Goal: Information Seeking & Learning: Learn about a topic

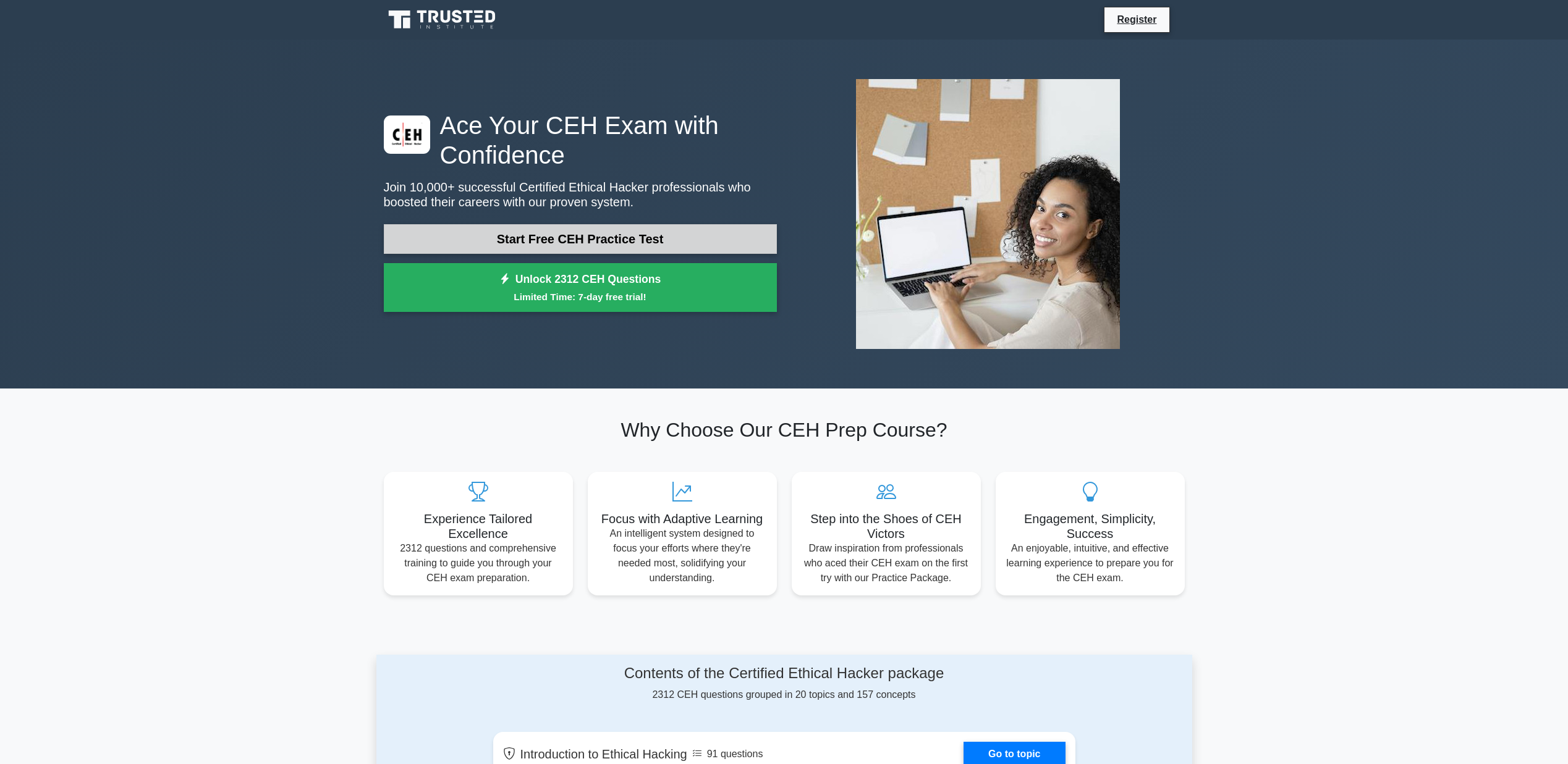
click at [604, 246] on link "Start Free CEH Practice Test" at bounding box center [580, 239] width 393 height 30
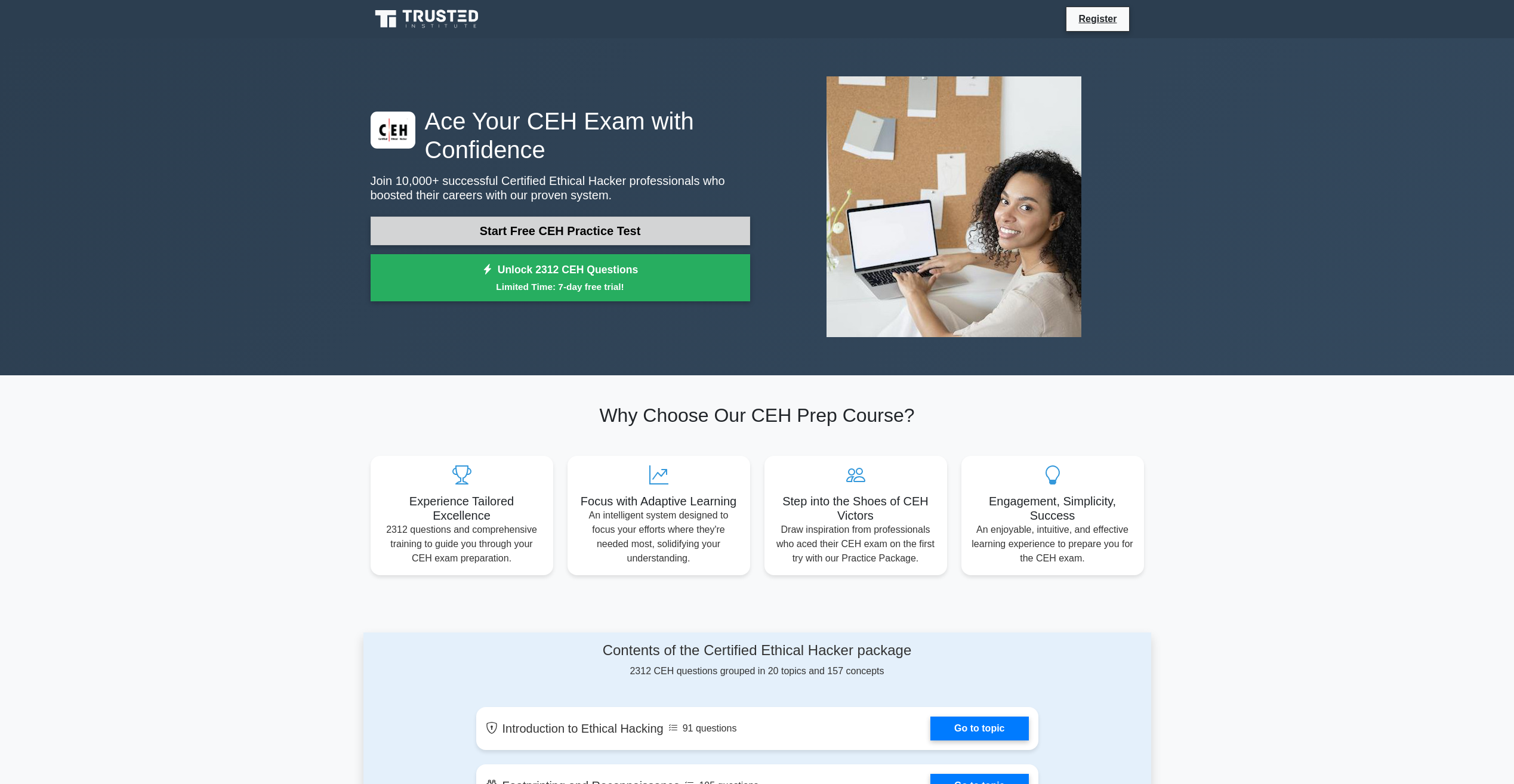
click at [628, 235] on link "Start Free CEH Practice Test" at bounding box center [560, 231] width 379 height 29
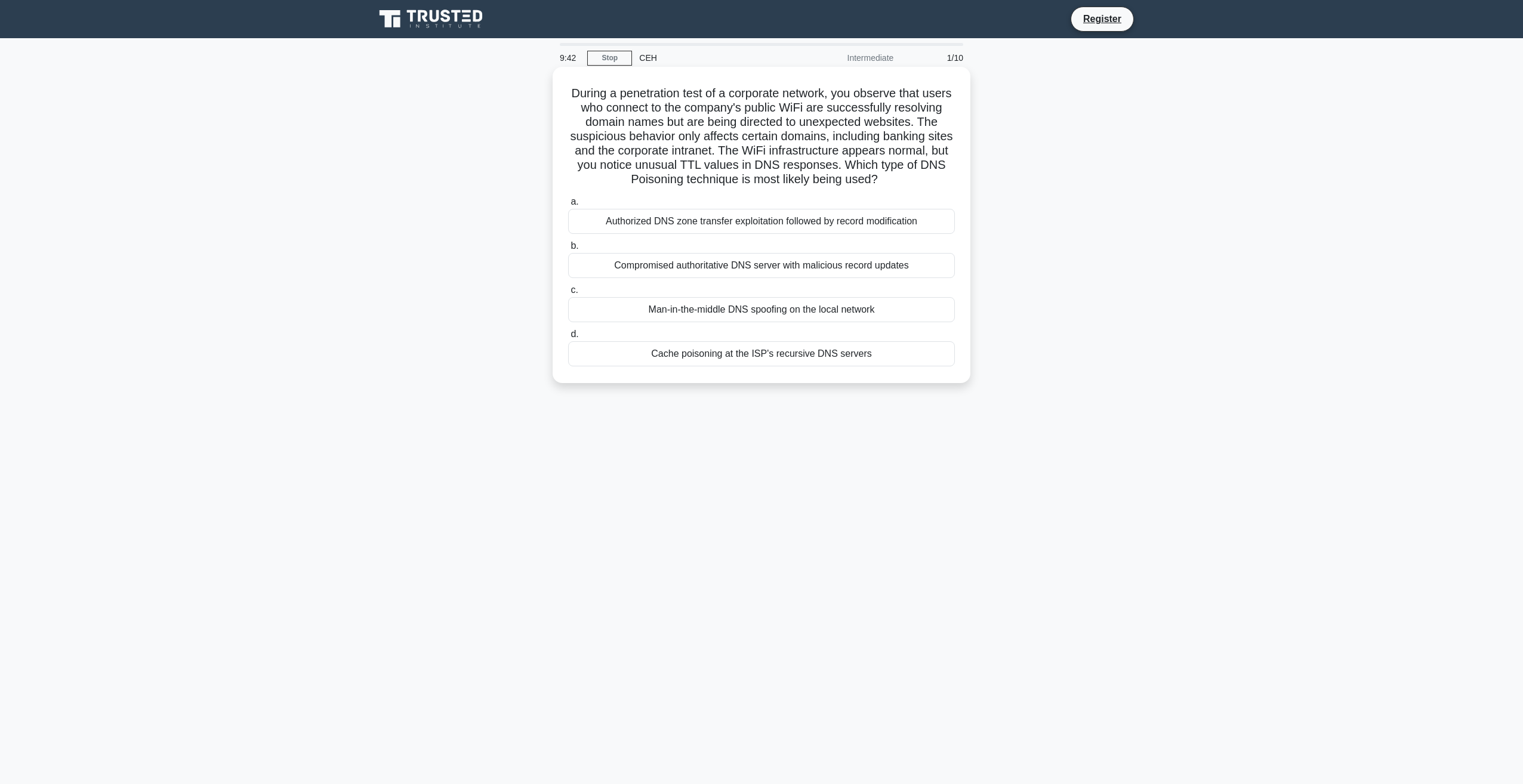
click at [751, 278] on div "Compromised authoritative DNS server with malicious record updates" at bounding box center [761, 265] width 387 height 25
click at [568, 250] on input "b. Compromised authoritative DNS server with malicious record updates" at bounding box center [568, 246] width 0 height 8
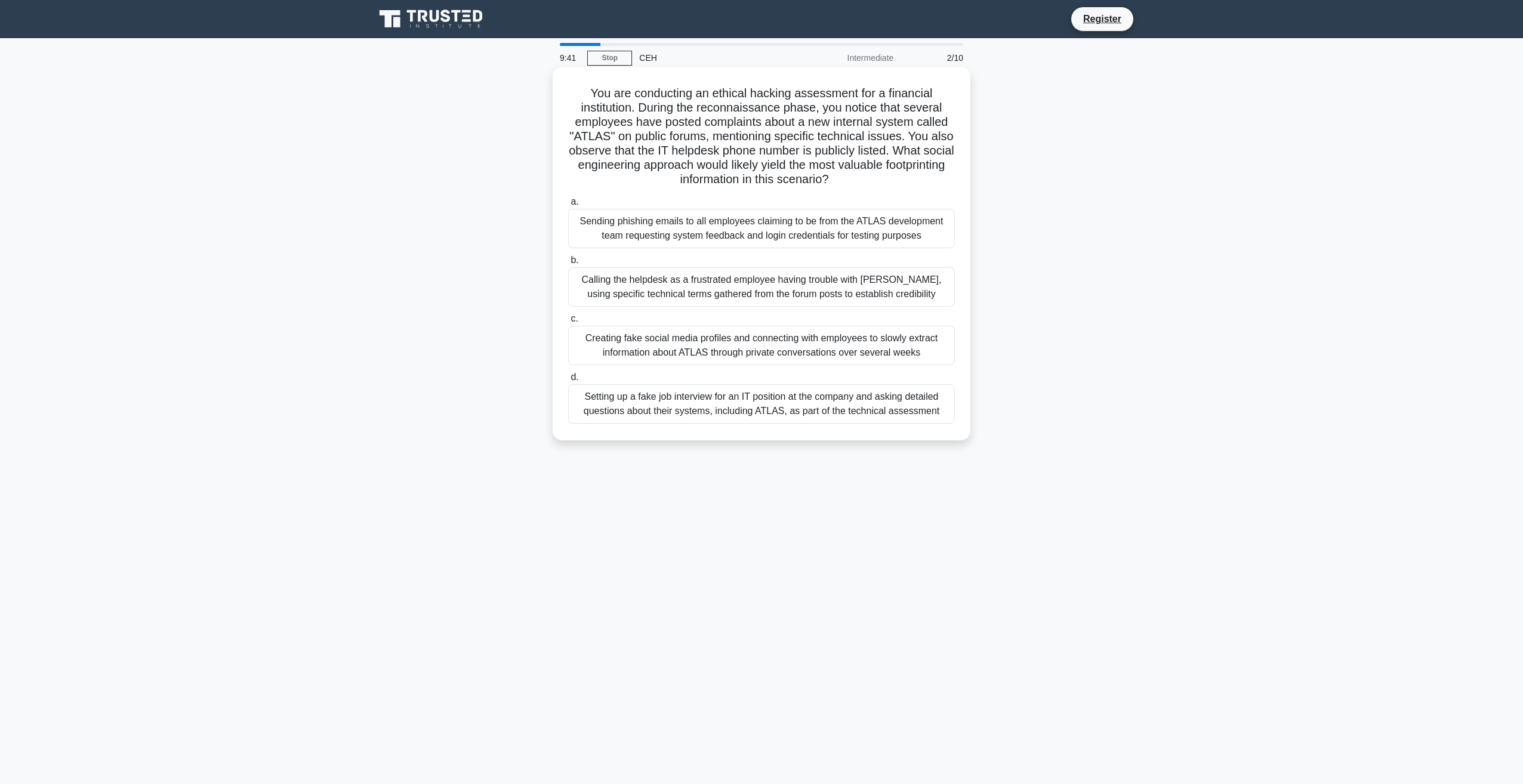
click at [743, 330] on div "Creating fake social media profiles and connecting with employees to slowly ext…" at bounding box center [761, 346] width 387 height 40
click at [568, 323] on input "c. Creating fake social media profiles and connecting with employees to slowly …" at bounding box center [568, 319] width 0 height 8
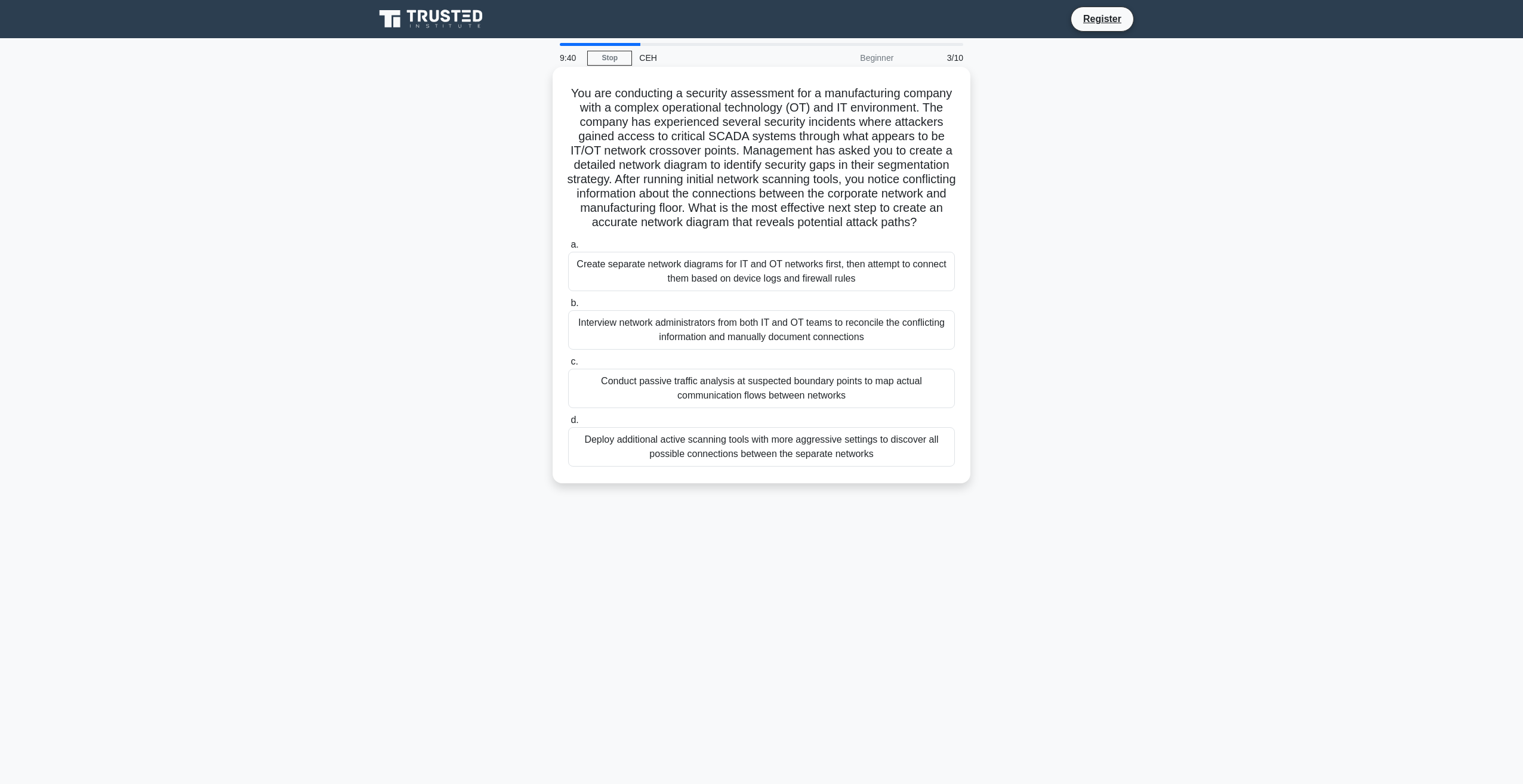
click at [754, 291] on div "Create separate network diagrams for IT and OT networks first, then attempt to …" at bounding box center [761, 271] width 387 height 40
click at [568, 248] on input "a. Create separate network diagrams for IT and OT networks first, then attempt …" at bounding box center [568, 245] width 0 height 8
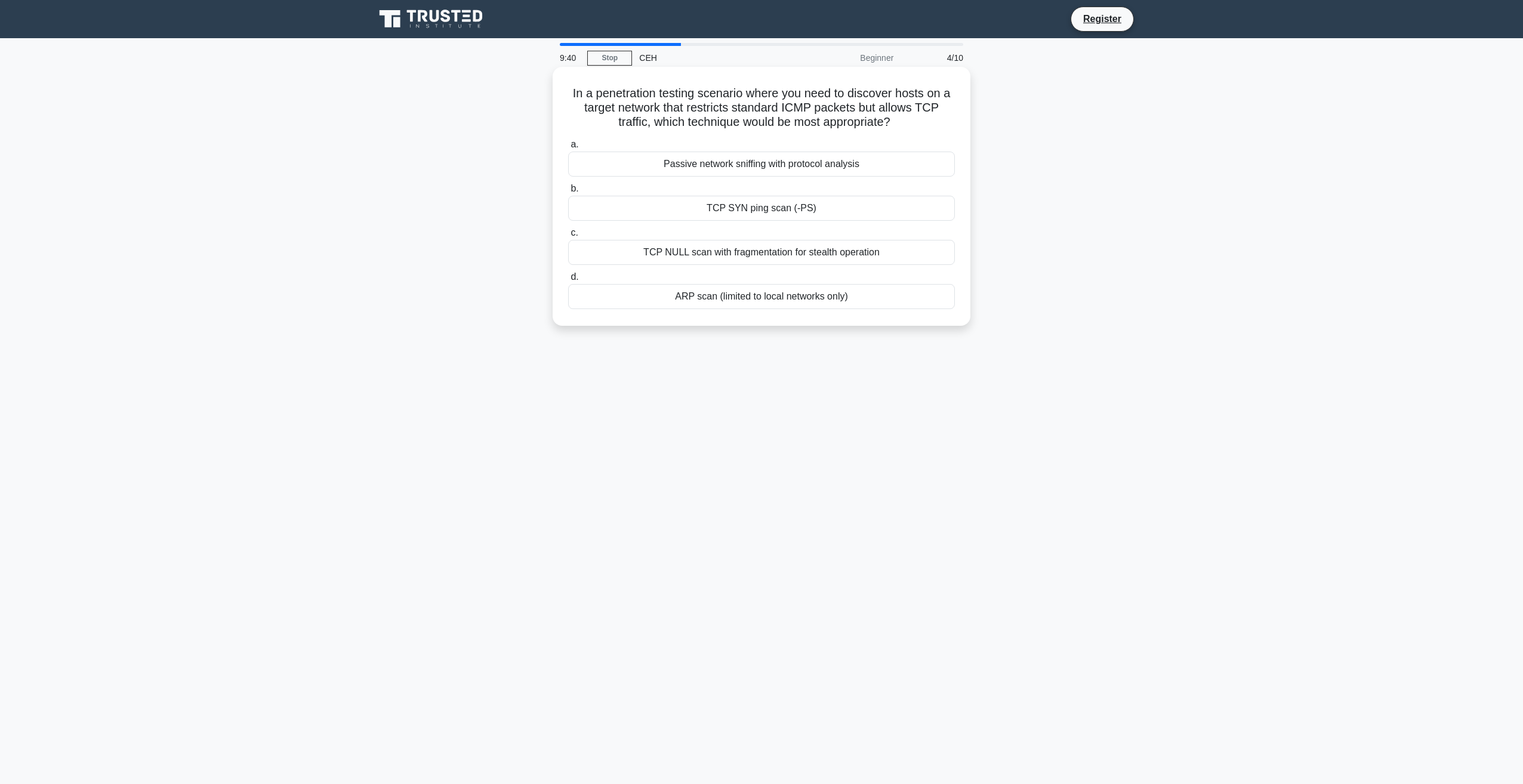
click at [757, 299] on div "ARP scan (limited to local networks only)" at bounding box center [761, 296] width 387 height 25
click at [568, 281] on input "d. ARP scan (limited to local networks only)" at bounding box center [568, 277] width 0 height 8
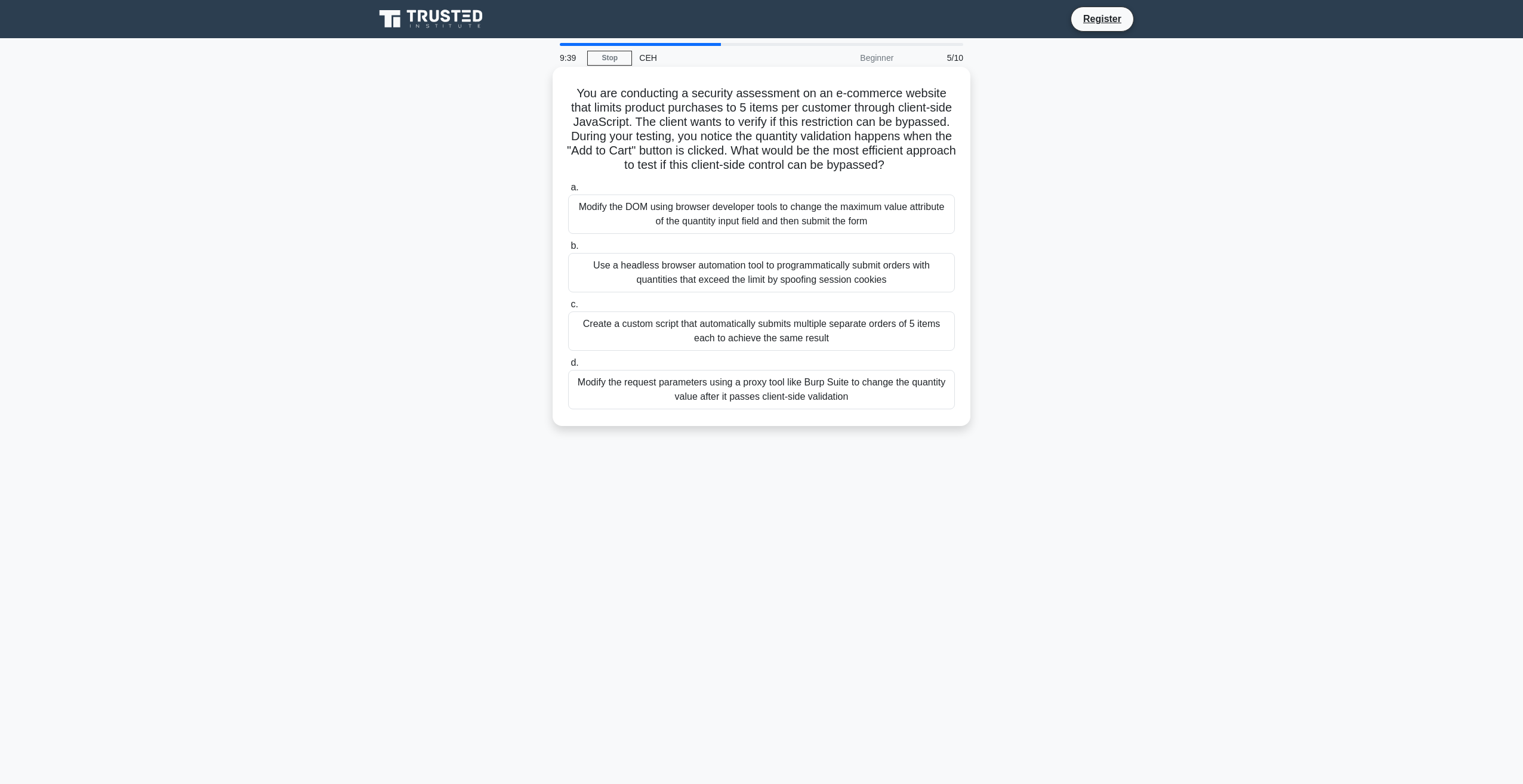
click at [743, 280] on div "Use a headless browser automation tool to programmatically submit orders with q…" at bounding box center [761, 273] width 387 height 40
click at [568, 250] on input "b. Use a headless browser automation tool to programmatically submit orders wit…" at bounding box center [568, 246] width 0 height 8
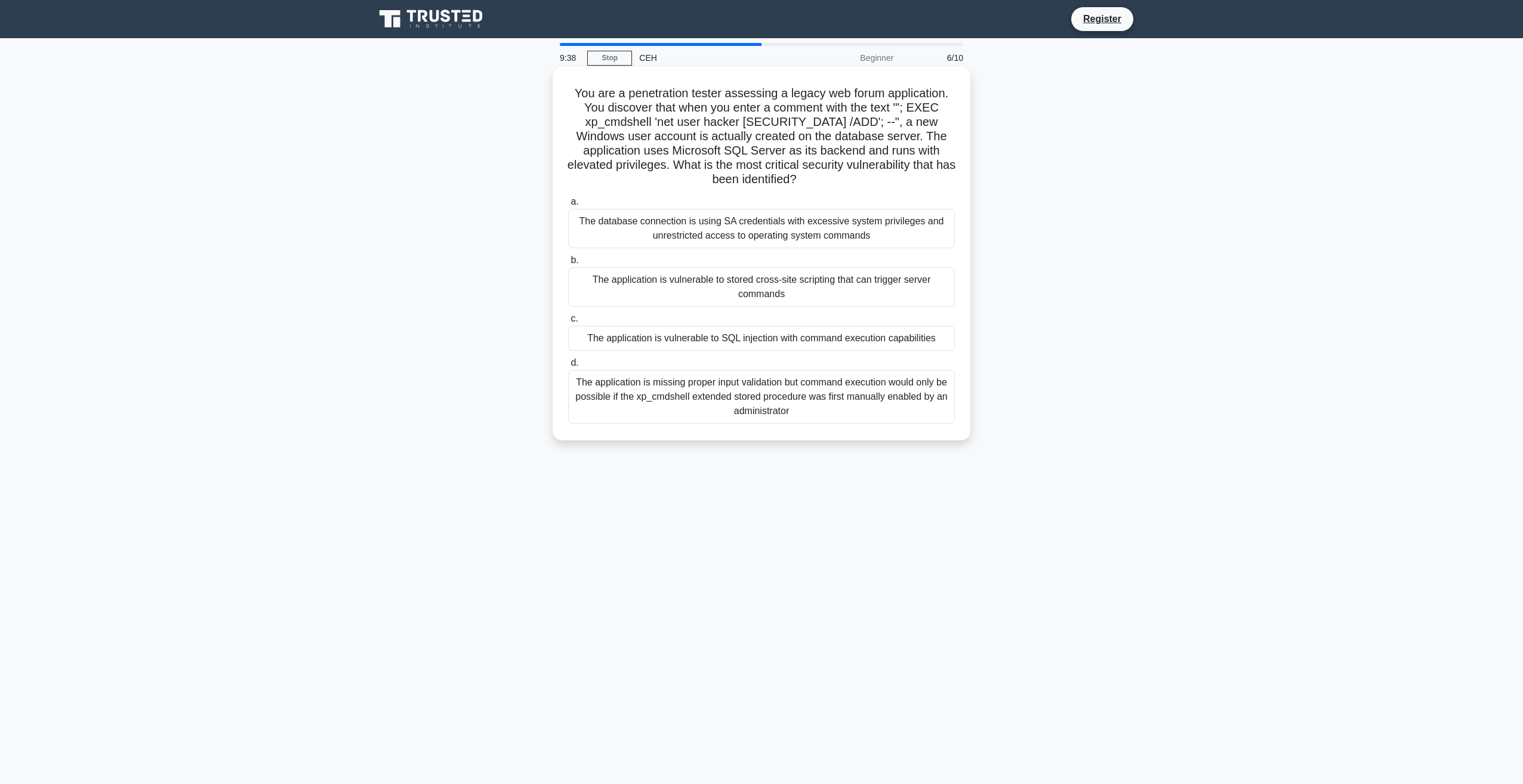
click at [760, 240] on div "The database connection is using SA credentials with excessive system privilege…" at bounding box center [761, 229] width 387 height 40
click at [568, 206] on input "a. The database connection is using SA credentials with excessive system privil…" at bounding box center [568, 202] width 0 height 8
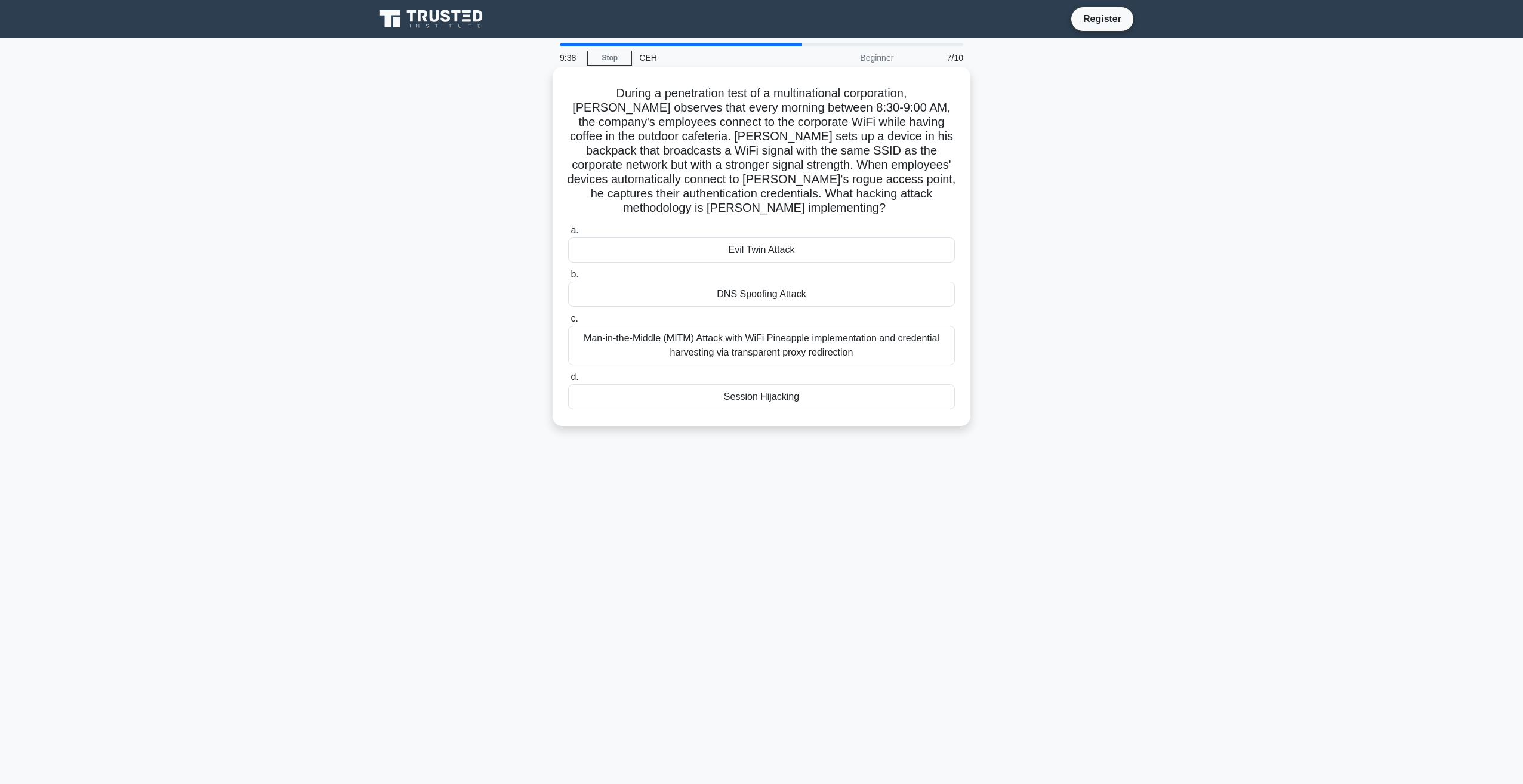
click at [749, 282] on div "DNS Spoofing Attack" at bounding box center [761, 294] width 387 height 25
click at [568, 279] on input "b. DNS Spoofing Attack" at bounding box center [568, 274] width 0 height 8
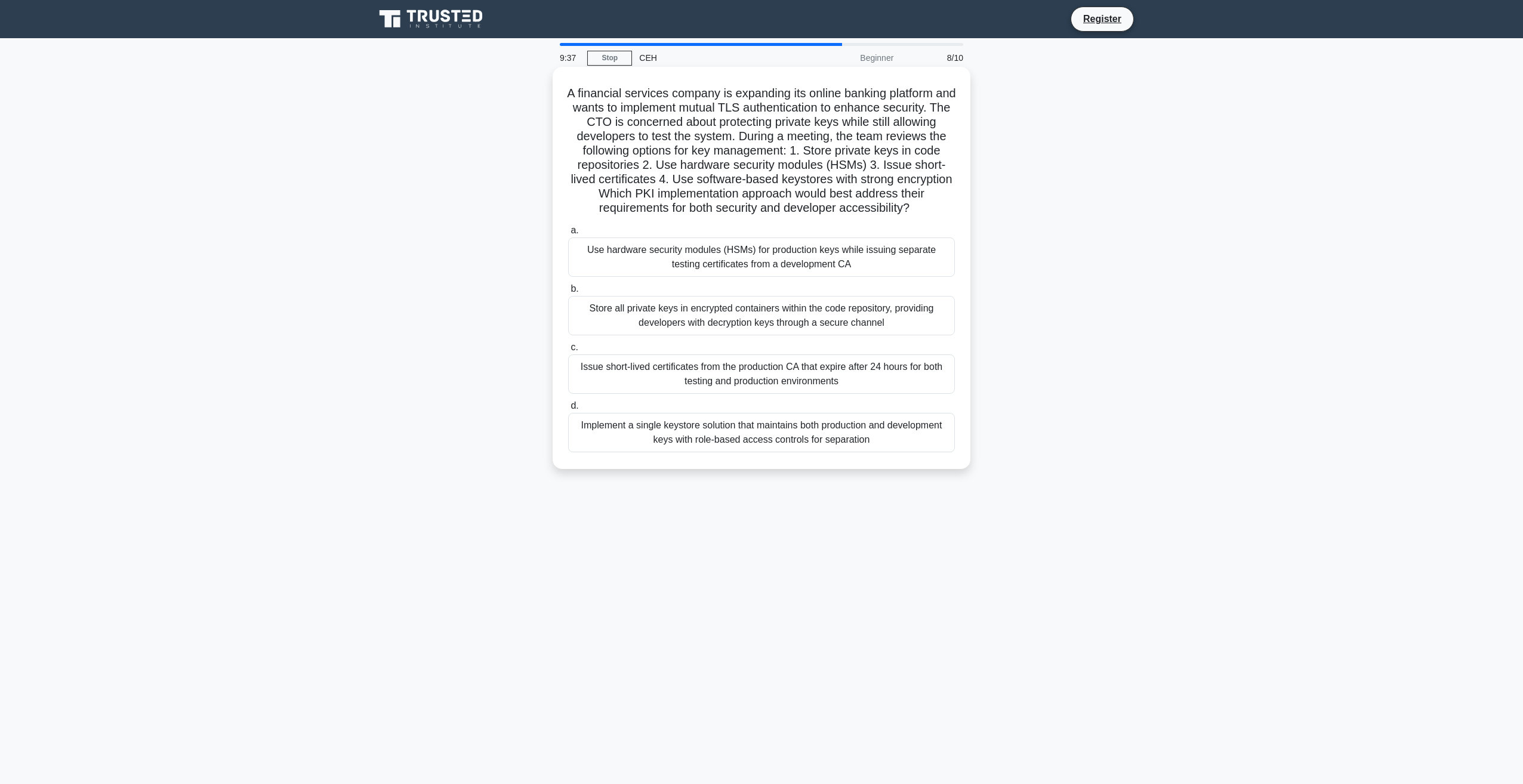
click at [750, 311] on div "Store all private keys in encrypted containers within the code repository, prov…" at bounding box center [761, 315] width 387 height 40
click at [568, 292] on input "b. Store all private keys in encrypted containers within the code repository, p…" at bounding box center [568, 289] width 0 height 8
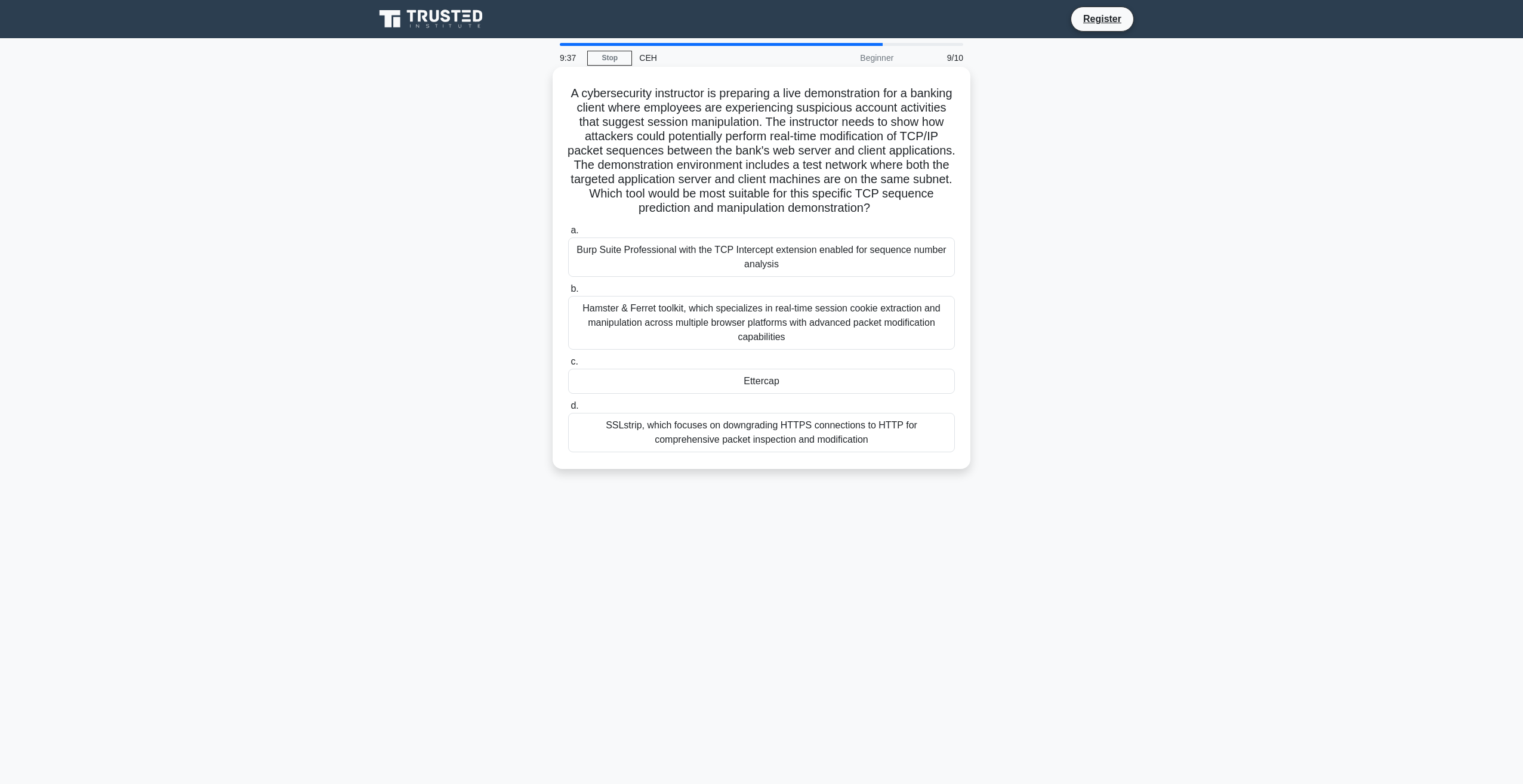
click at [751, 372] on div "Ettercap" at bounding box center [761, 381] width 387 height 25
click at [568, 365] on input "c. Ettercap" at bounding box center [568, 362] width 0 height 8
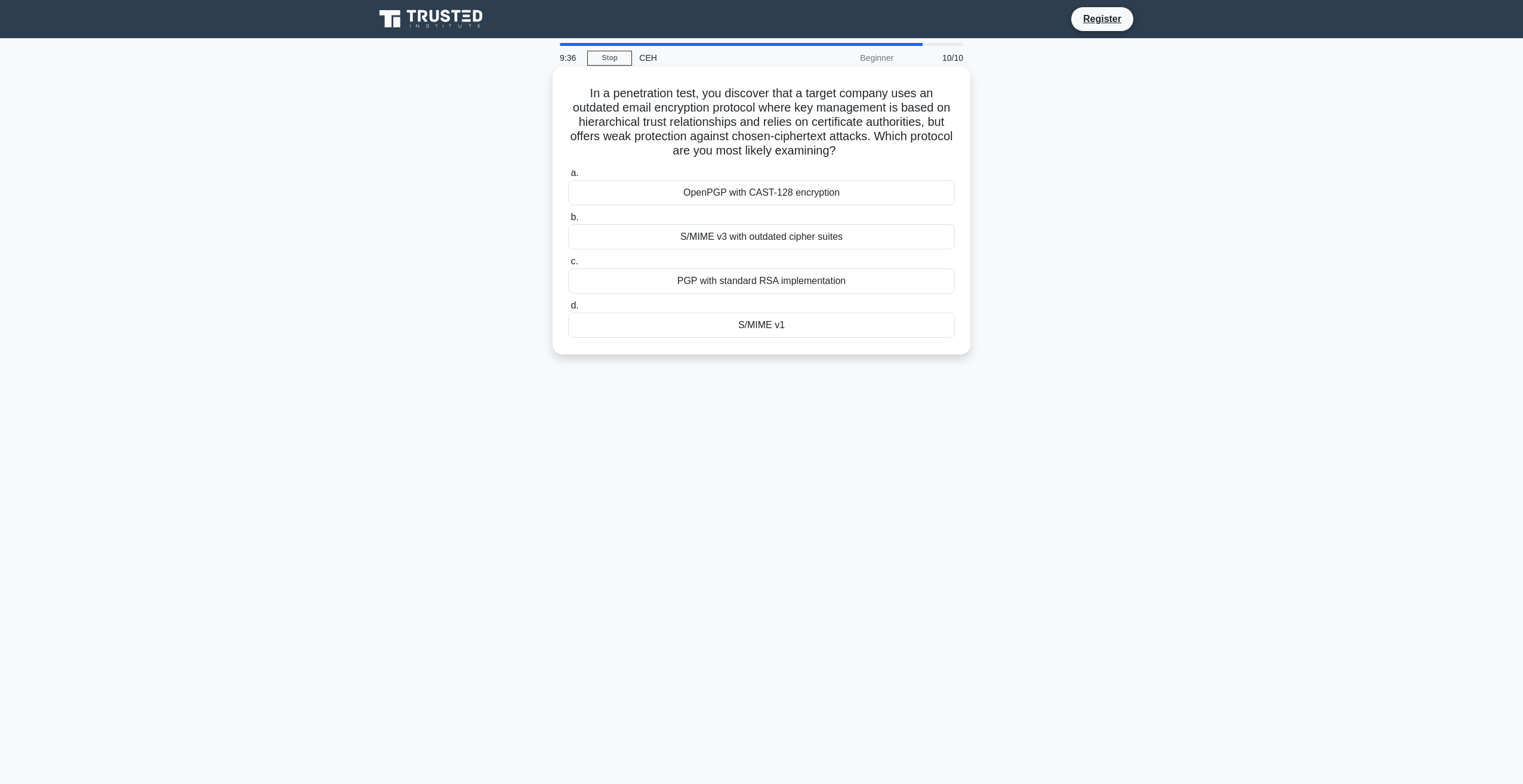
click at [754, 279] on div "PGP with standard RSA implementation" at bounding box center [761, 280] width 387 height 25
click at [568, 265] on input "c. PGP with standard RSA implementation" at bounding box center [568, 261] width 0 height 8
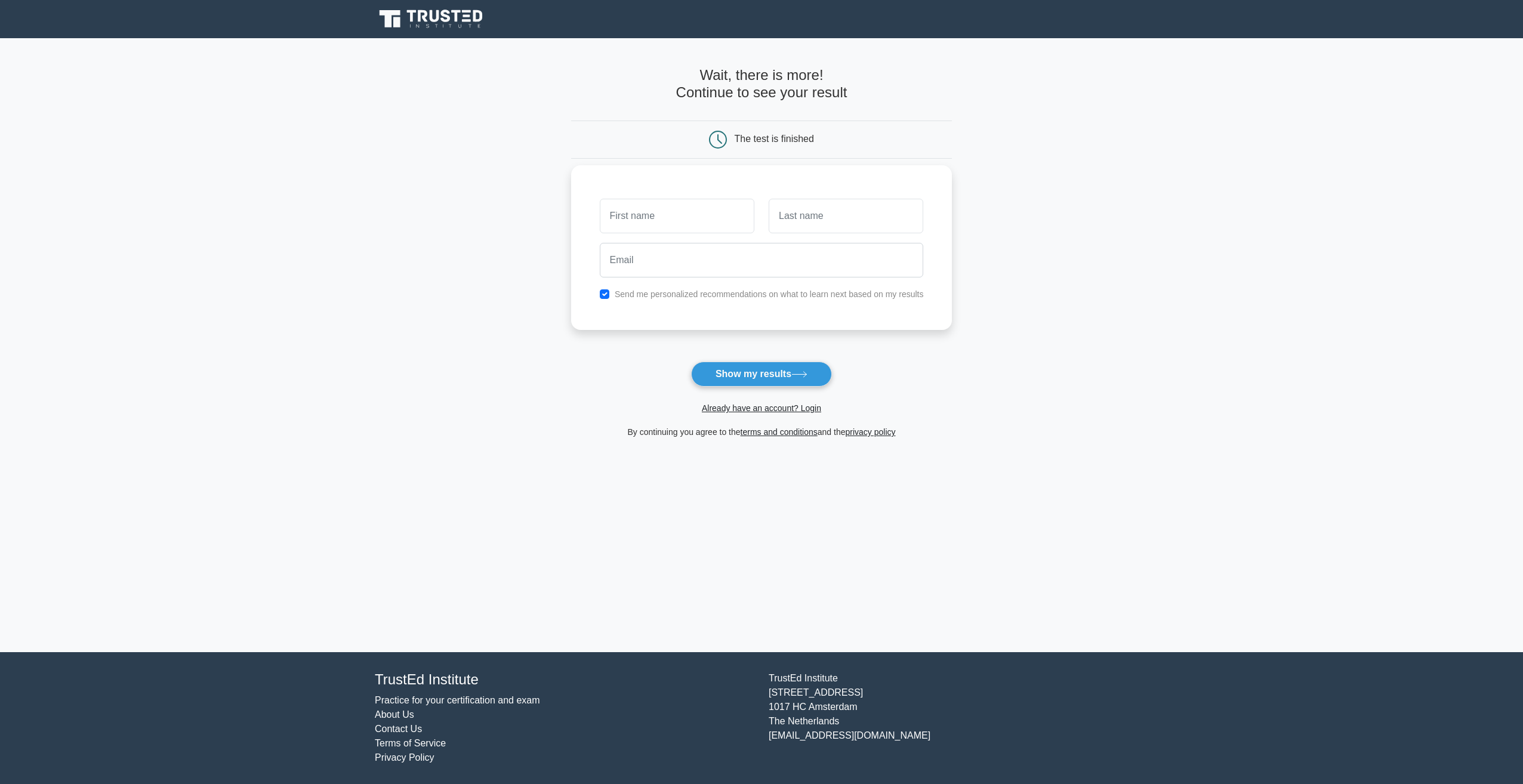
click at [697, 227] on input "text" at bounding box center [676, 216] width 154 height 35
type input "arturas"
click at [789, 235] on div at bounding box center [846, 216] width 169 height 44
click at [796, 223] on input "text" at bounding box center [845, 216] width 154 height 35
type input "bogdanovas"
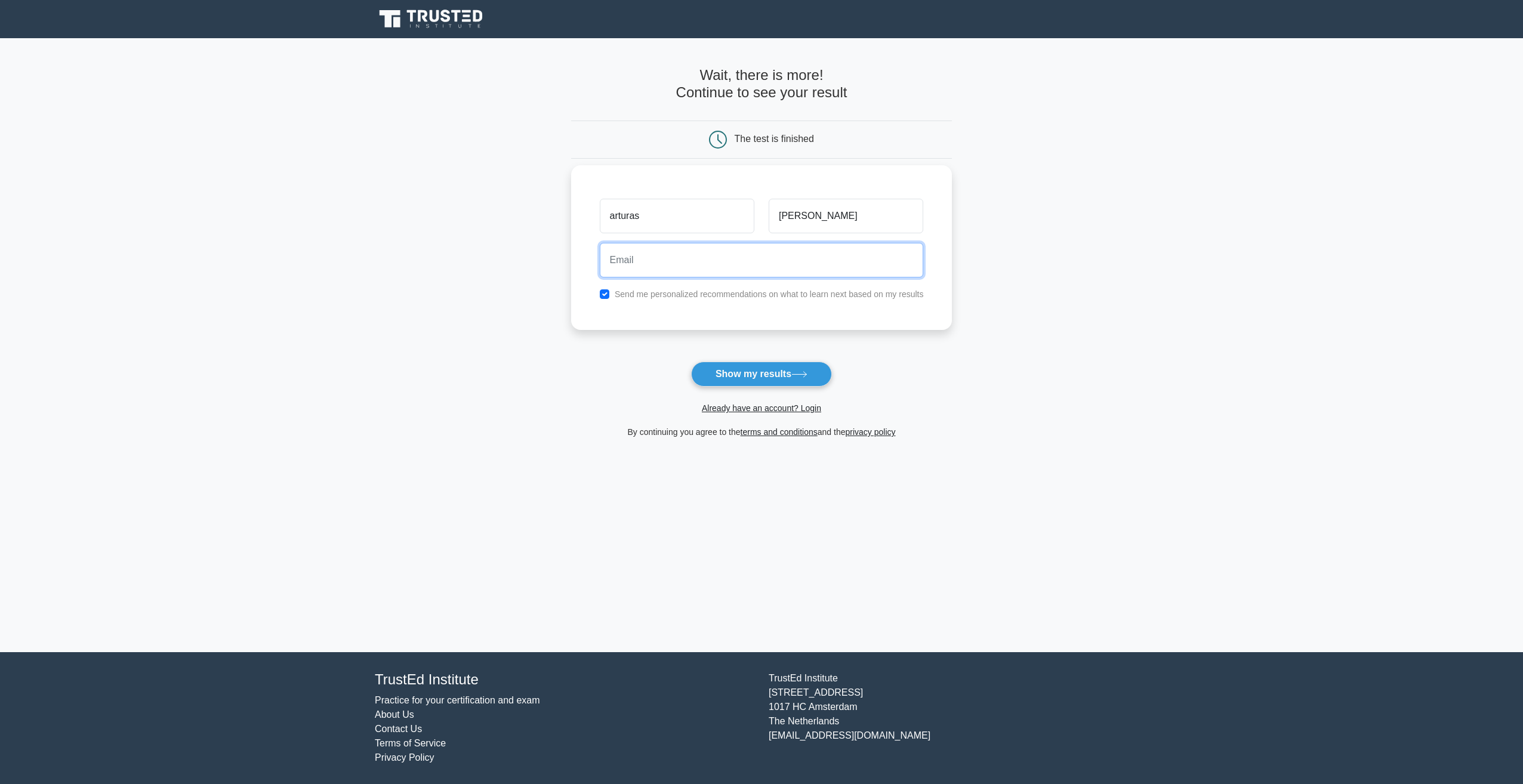
click at [756, 270] on input "email" at bounding box center [762, 261] width 324 height 35
type input "raydon.qq@gmail.com"
click at [758, 375] on button "Show my results" at bounding box center [761, 374] width 141 height 25
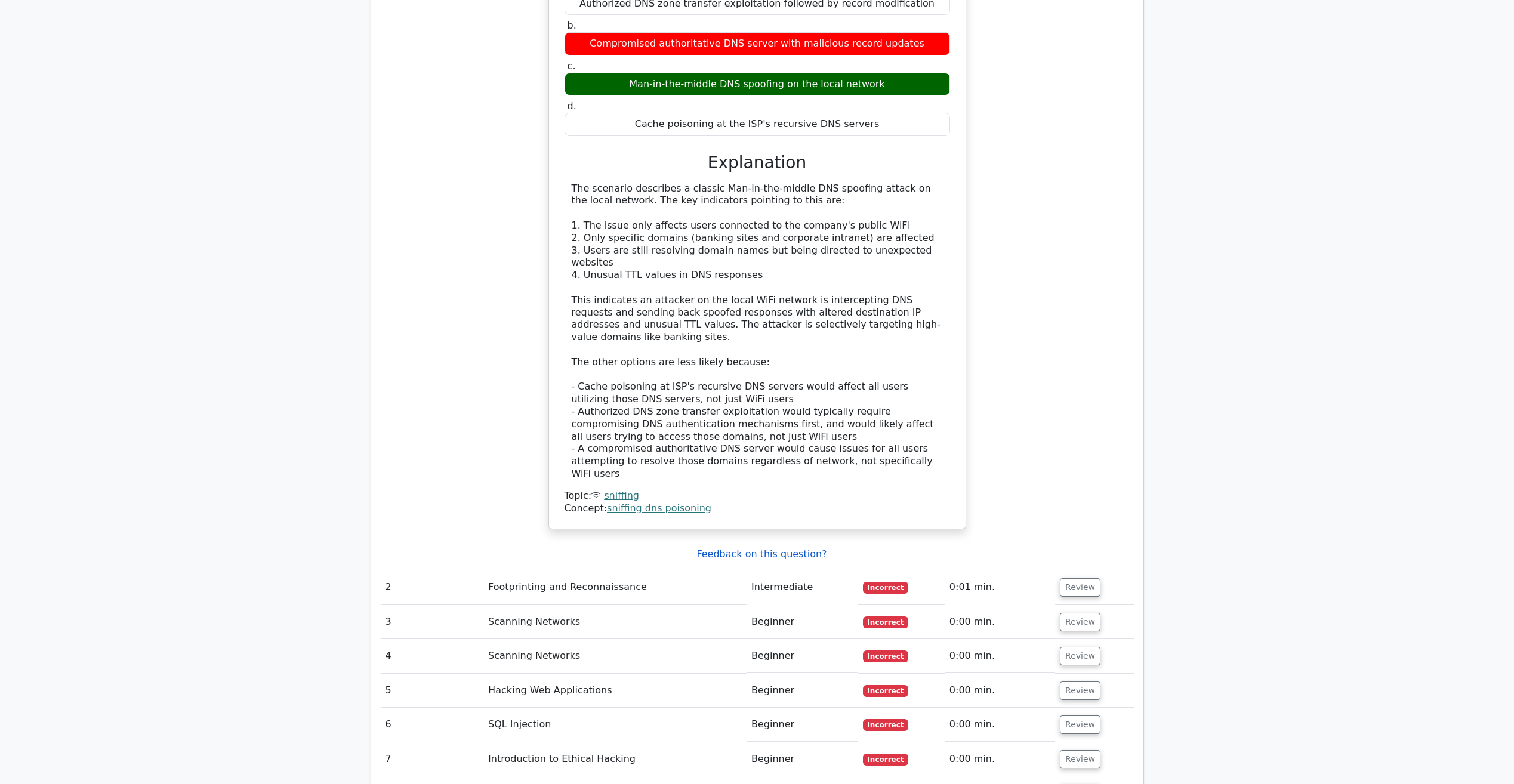
scroll to position [1491, 0]
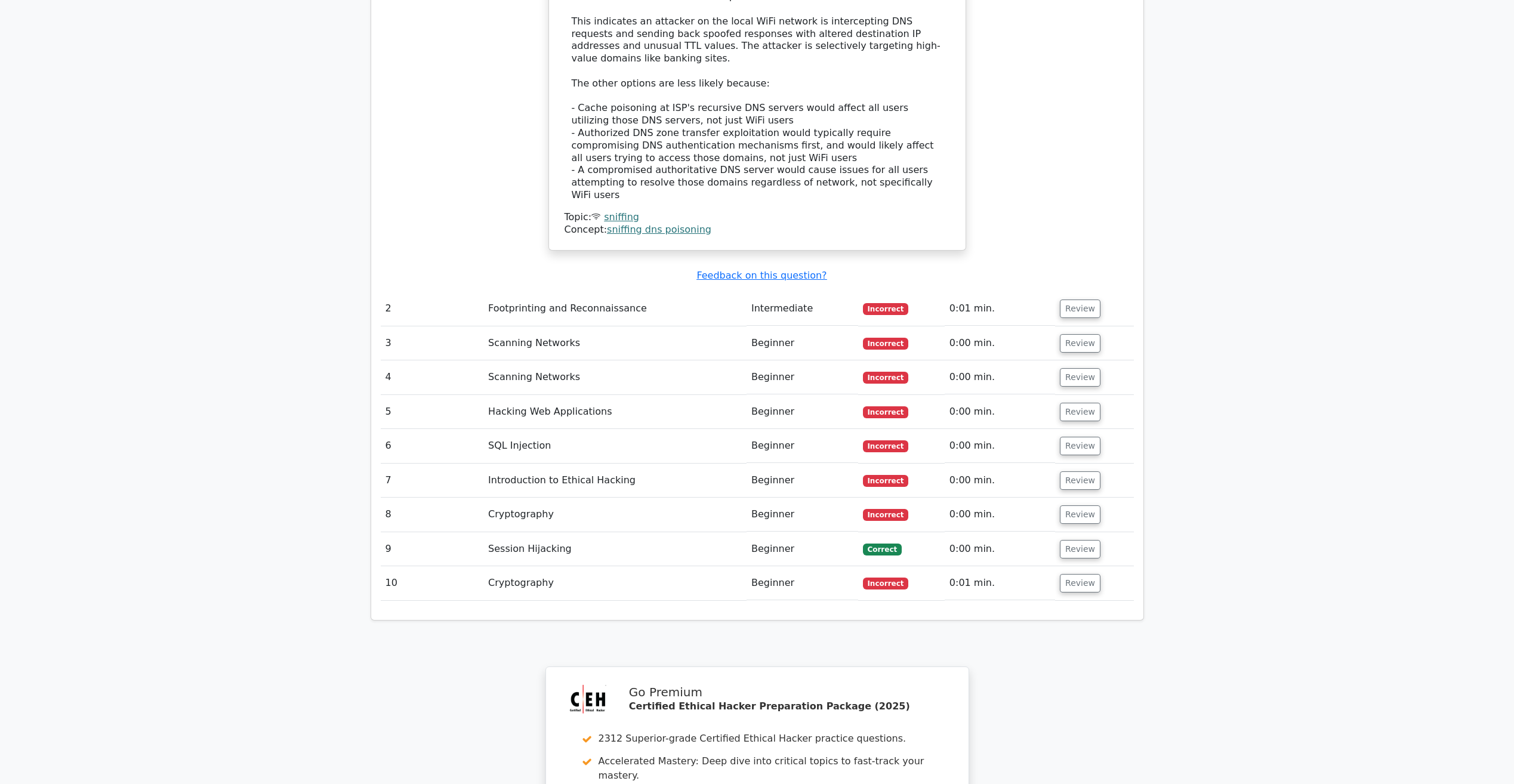
click at [891, 371] on span "Incorrect" at bounding box center [885, 378] width 46 height 12
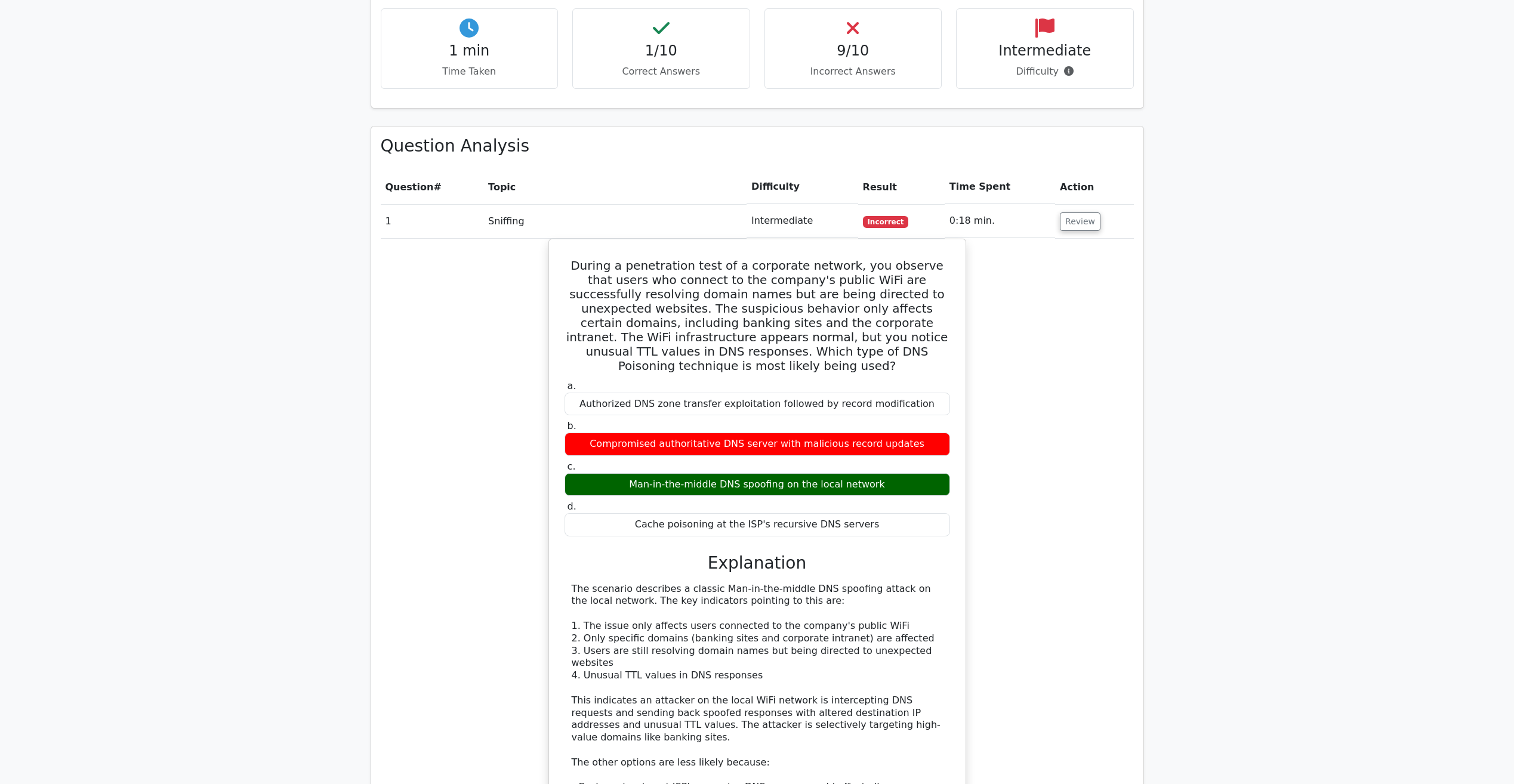
scroll to position [656, 0]
